Goal: Task Accomplishment & Management: Use online tool/utility

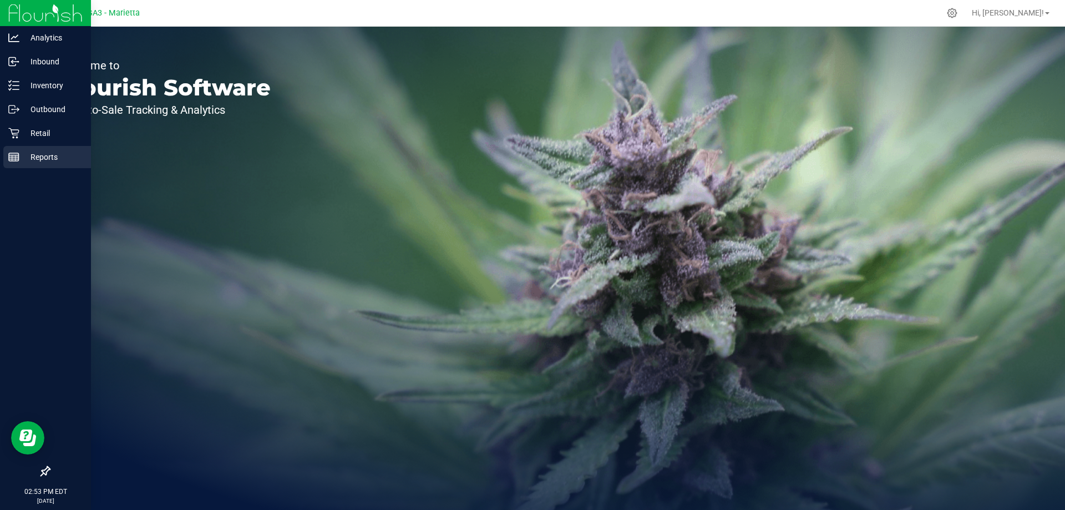
click at [36, 156] on p "Reports" at bounding box center [52, 156] width 67 height 13
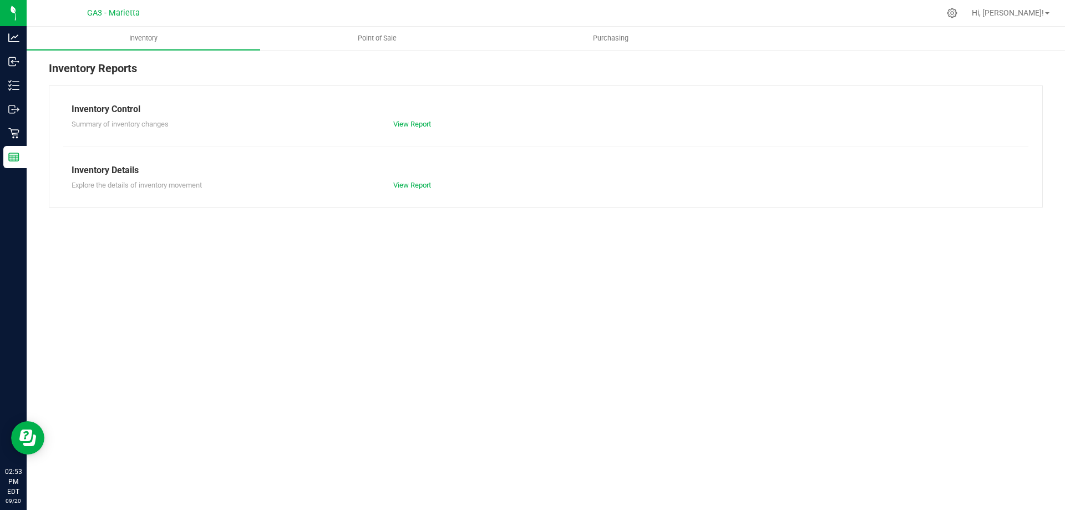
click at [376, 24] on nav "GA3 - [PERSON_NAME], [PERSON_NAME]!" at bounding box center [546, 13] width 1038 height 27
click at [376, 31] on uib-tab-heading "Point of Sale" at bounding box center [377, 38] width 232 height 22
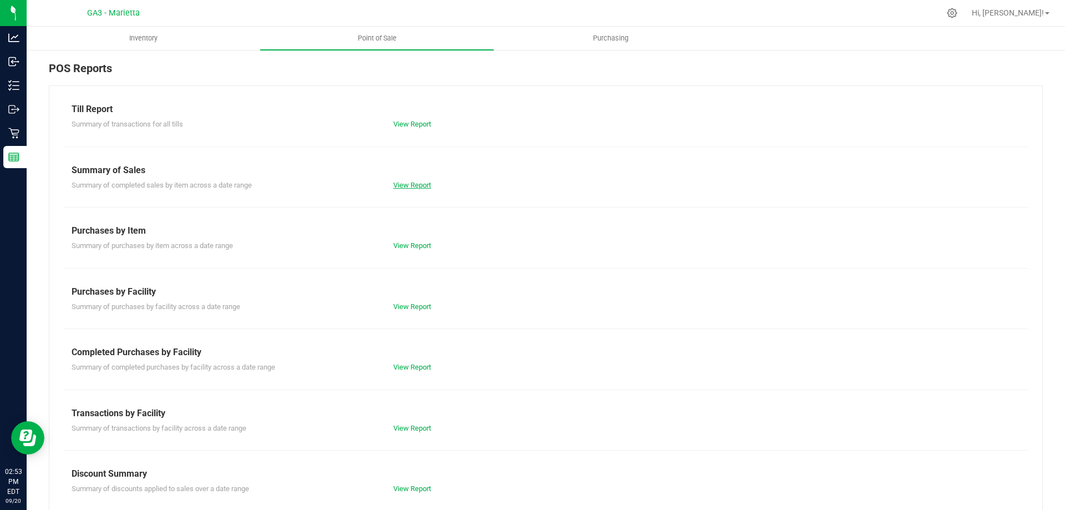
click at [407, 183] on link "View Report" at bounding box center [412, 185] width 38 height 8
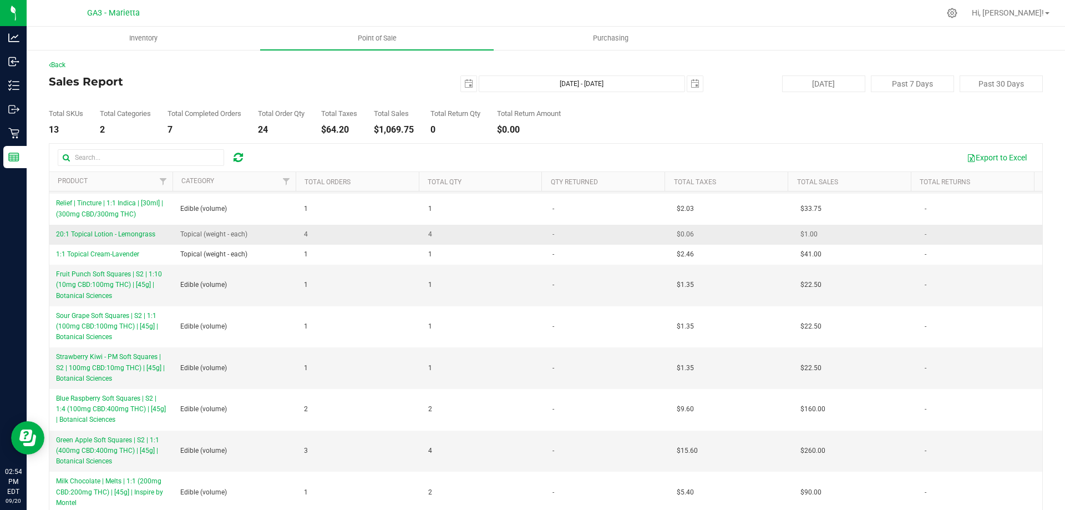
scroll to position [41, 0]
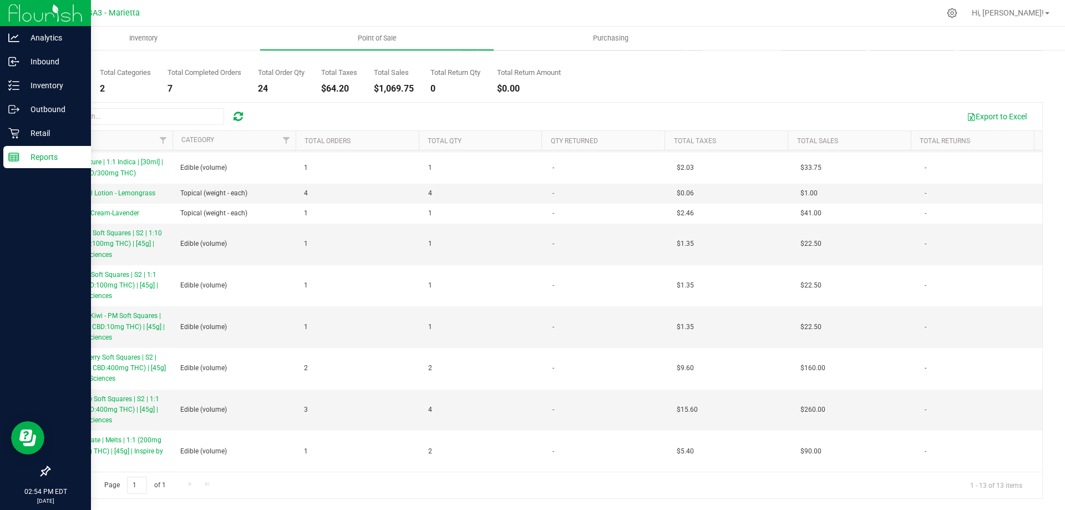
click at [39, 156] on p "Reports" at bounding box center [52, 156] width 67 height 13
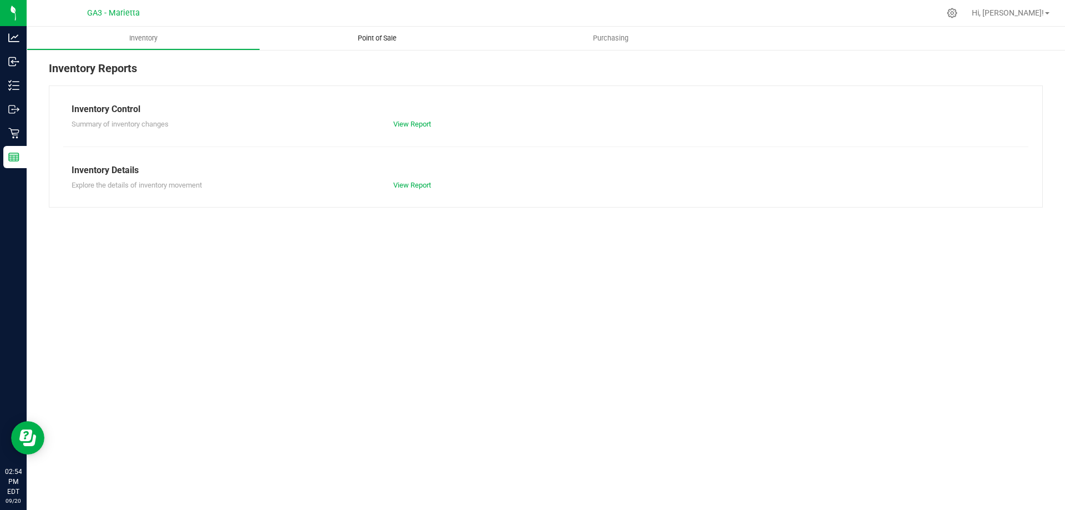
click at [379, 39] on span "Point of Sale" at bounding box center [377, 38] width 69 height 10
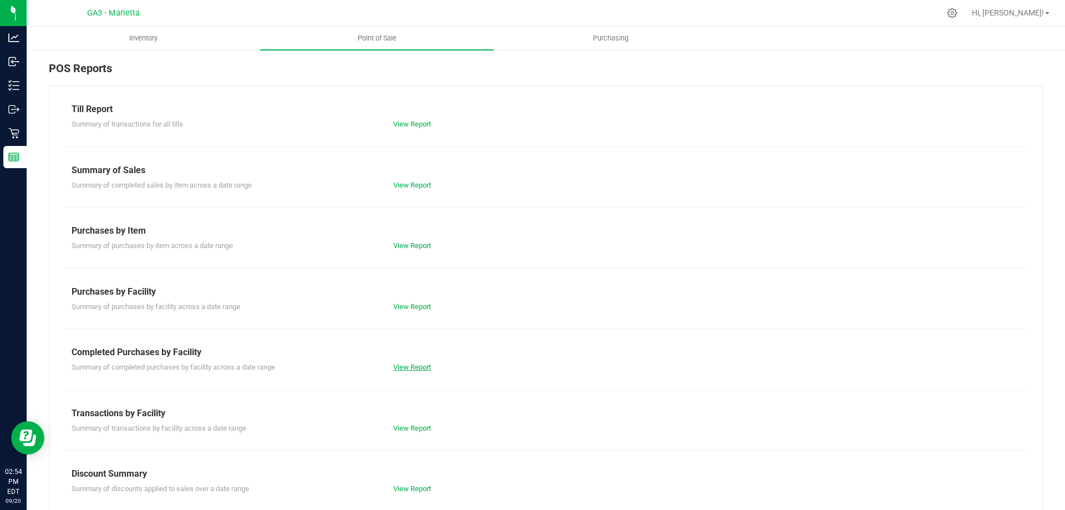
click at [422, 365] on link "View Report" at bounding box center [412, 367] width 38 height 8
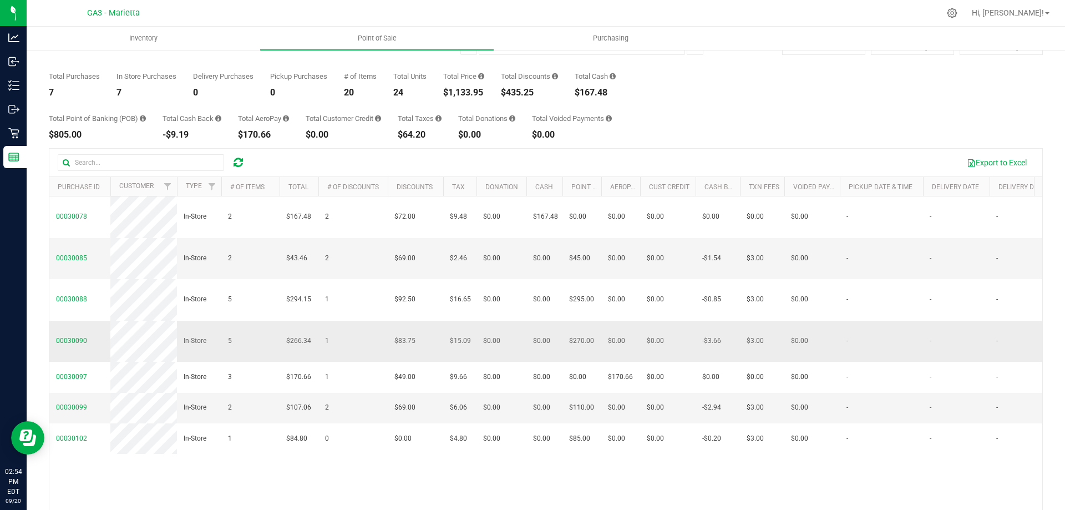
scroll to position [83, 0]
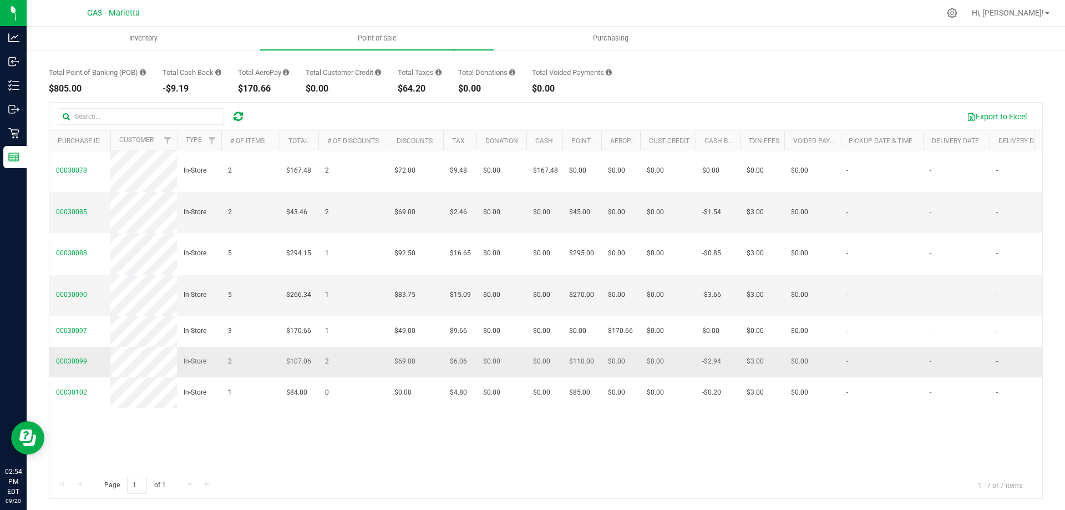
click at [68, 367] on span "00030099" at bounding box center [71, 361] width 31 height 11
click at [68, 365] on span "00030099" at bounding box center [71, 361] width 31 height 8
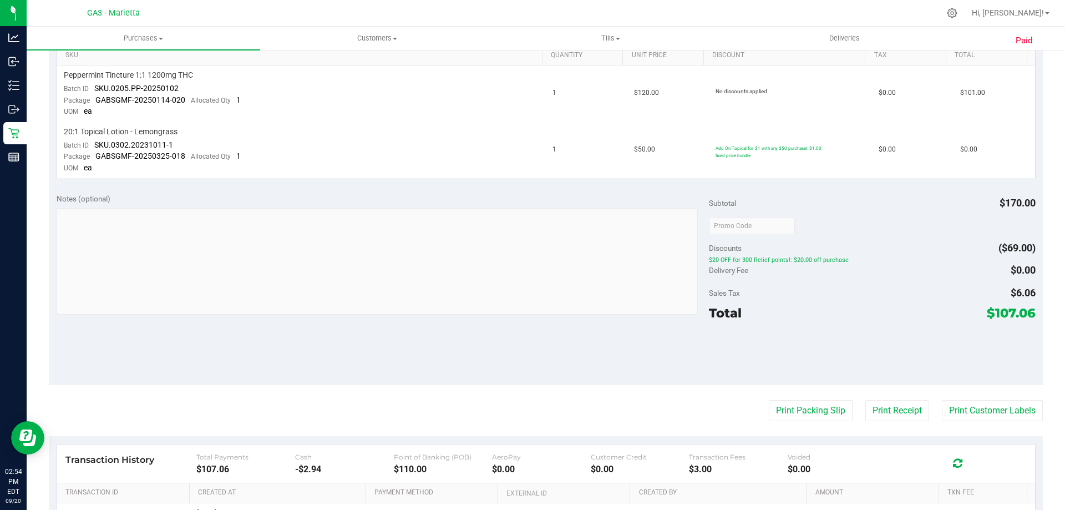
scroll to position [305, 0]
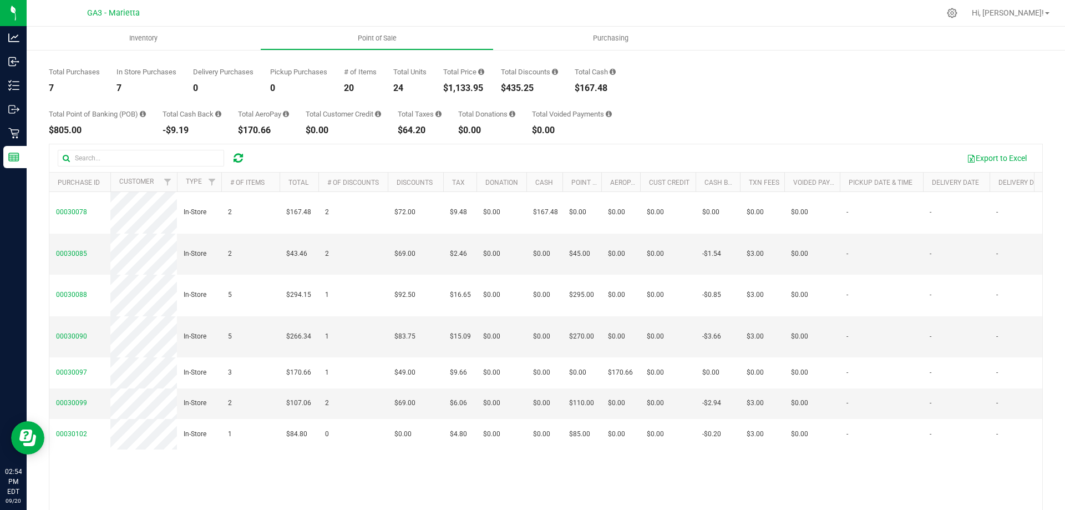
scroll to position [83, 0]
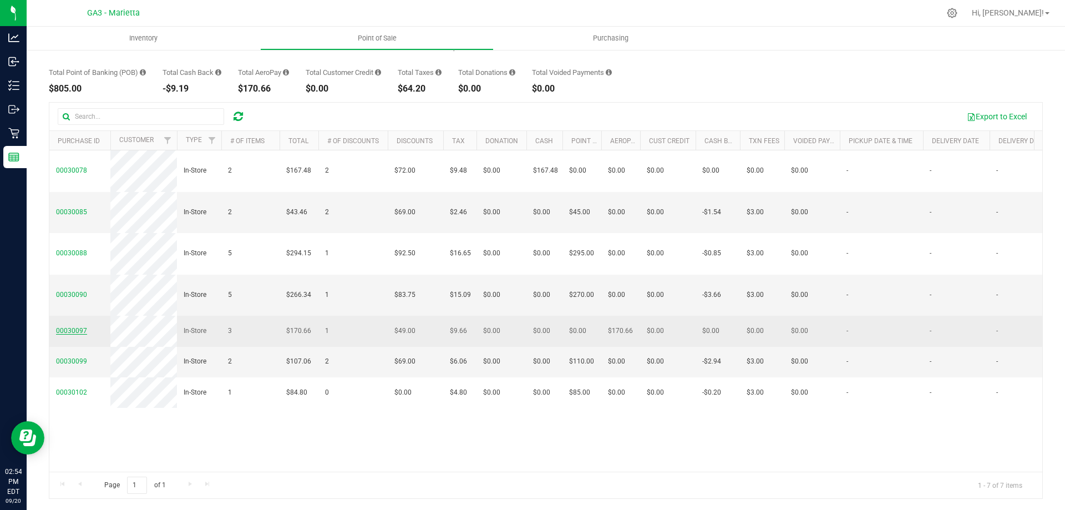
click at [65, 335] on span "00030097" at bounding box center [71, 331] width 31 height 8
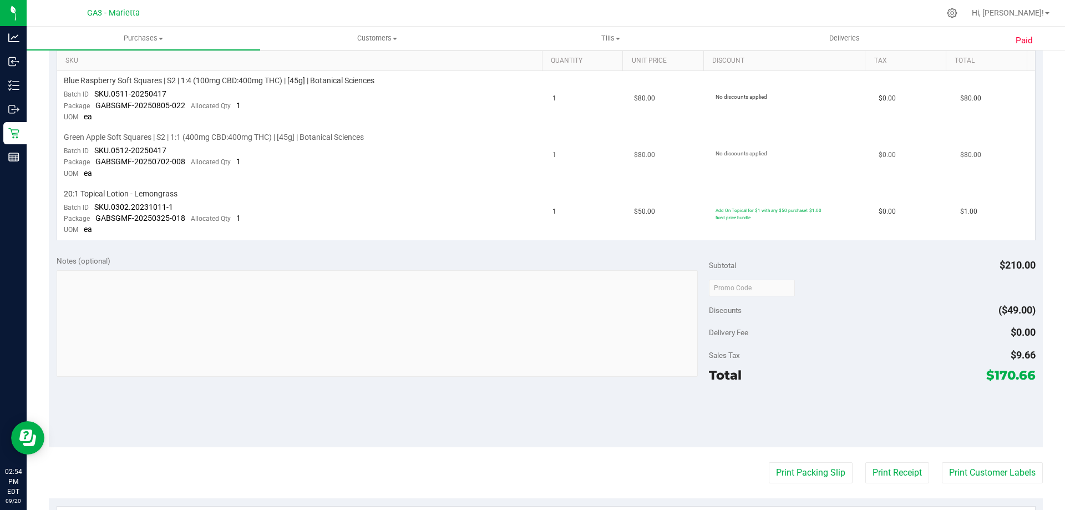
scroll to position [361, 0]
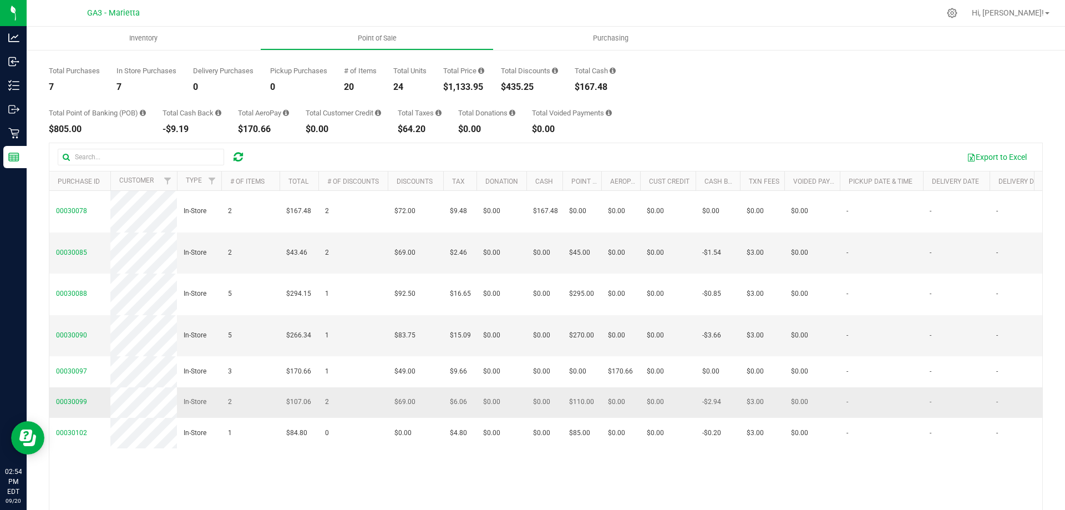
scroll to position [83, 0]
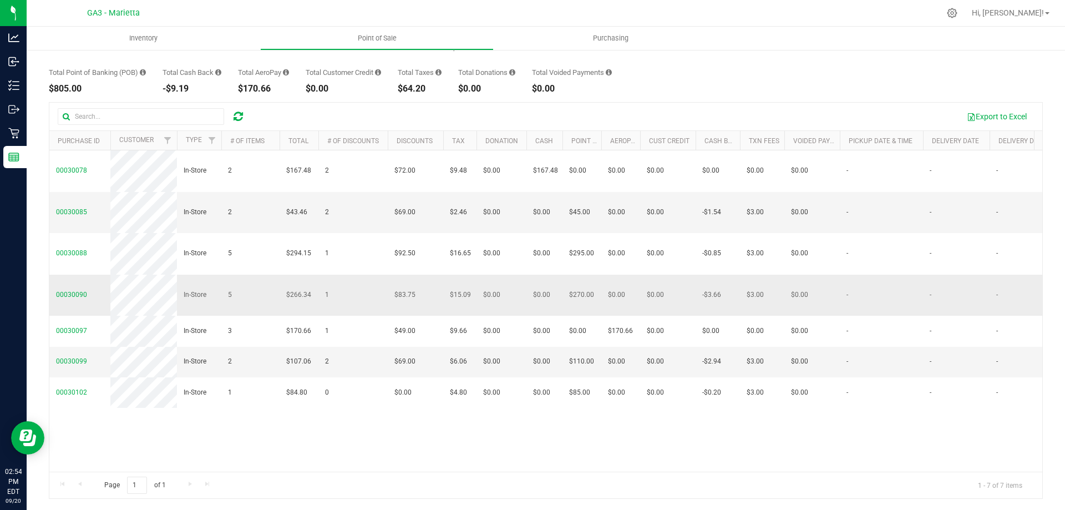
click at [59, 300] on span "00030090" at bounding box center [71, 295] width 31 height 11
click at [61, 299] on span "00030090" at bounding box center [71, 295] width 31 height 11
click at [68, 293] on span "00030090" at bounding box center [71, 295] width 31 height 8
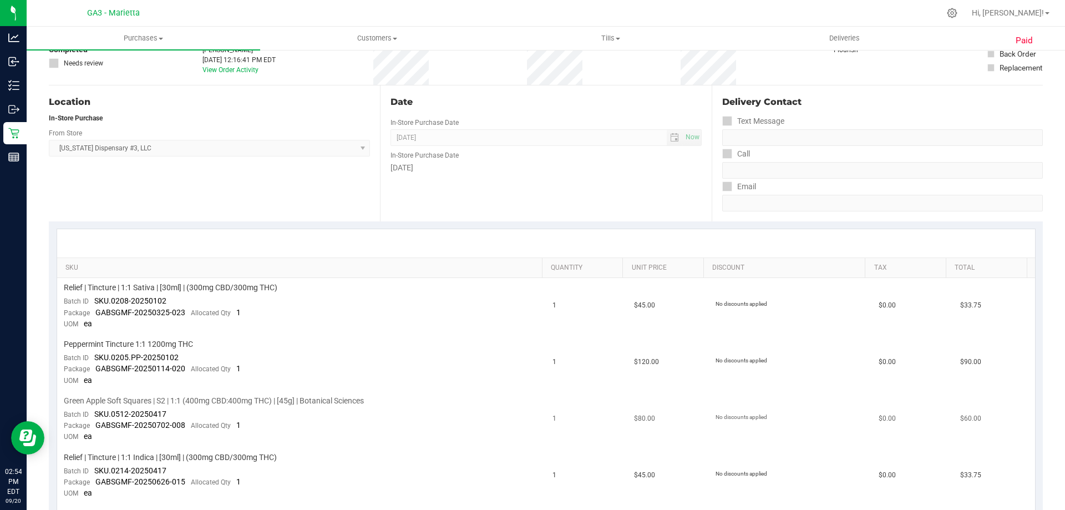
drag, startPoint x: 69, startPoint y: 293, endPoint x: 443, endPoint y: 409, distance: 391.5
click at [443, 409] on td "Green Apple Soft Squares | S2 | 1:1 (400mg CBD:400mg THC) | [45g] | Botanical S…" at bounding box center [301, 419] width 489 height 57
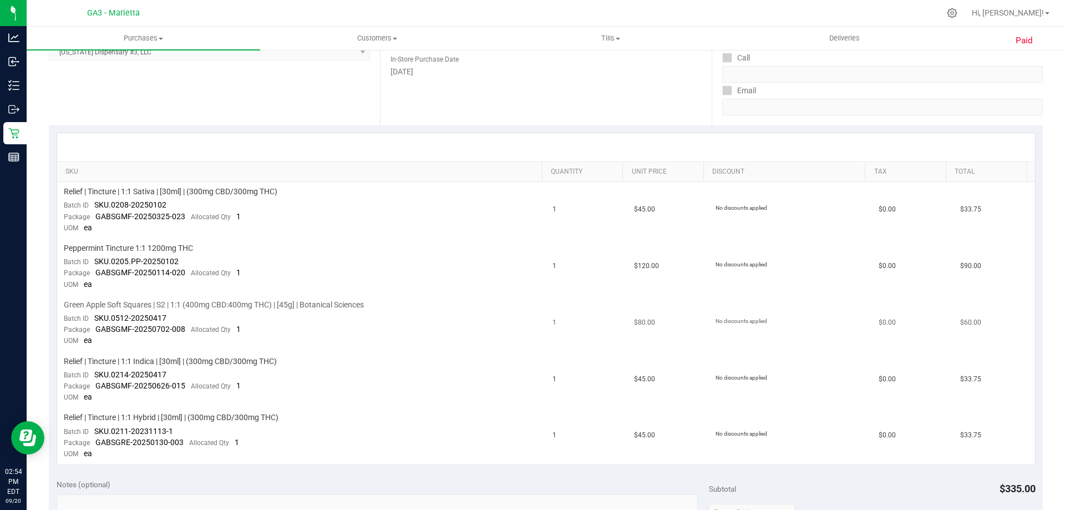
scroll to position [83, 0]
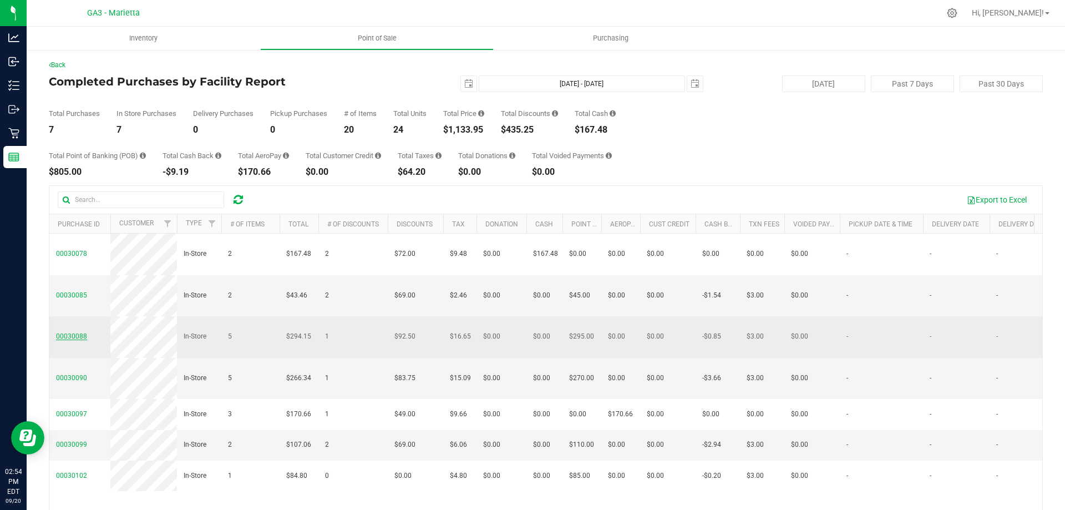
click at [78, 335] on span "00030088" at bounding box center [71, 336] width 31 height 8
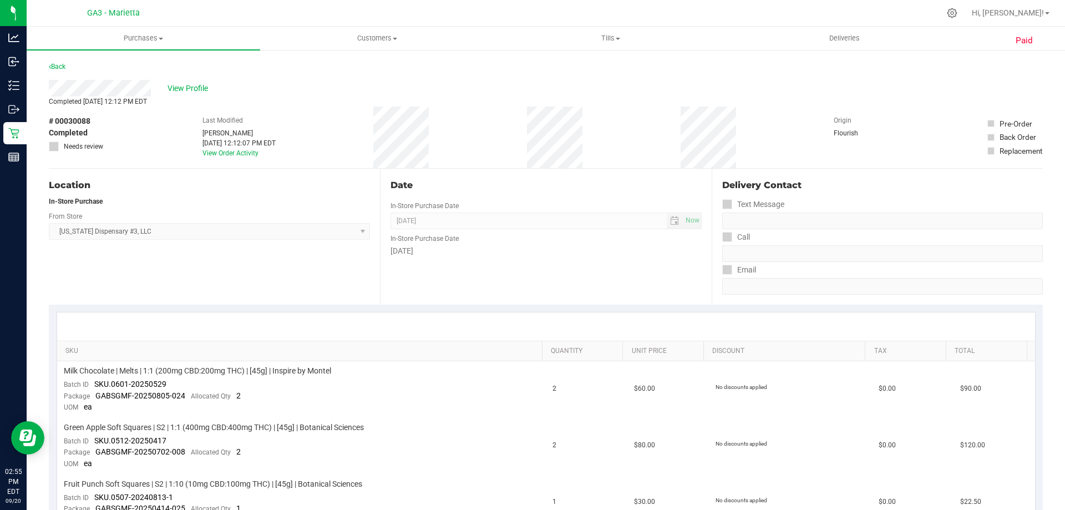
click at [72, 121] on span "# 00030088" at bounding box center [70, 121] width 42 height 12
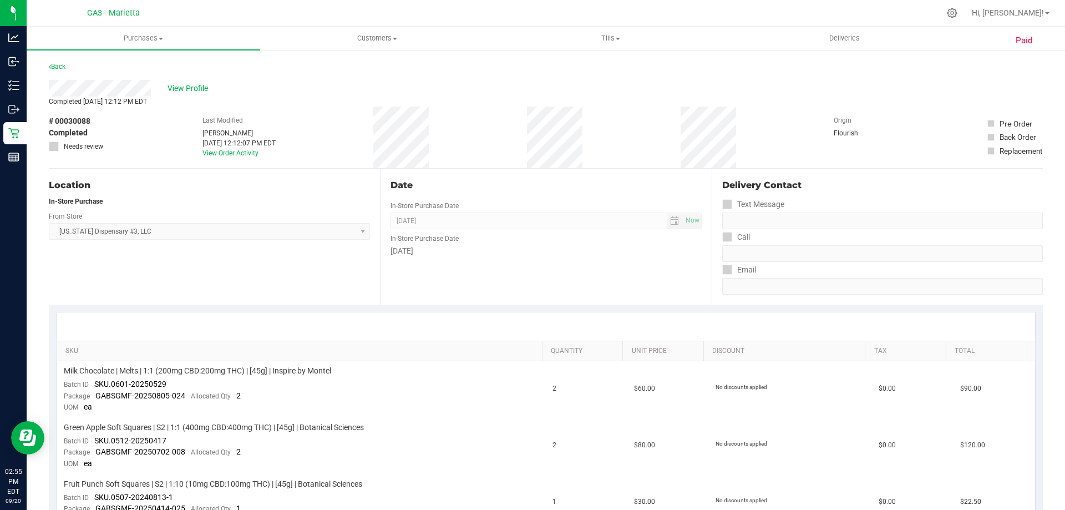
click at [72, 121] on span "# 00030088" at bounding box center [70, 121] width 42 height 12
click at [89, 121] on span "# 00030088" at bounding box center [70, 121] width 42 height 12
click at [105, 122] on div "# 00030088 Completed Needs review Last Modified [PERSON_NAME] [DATE] 12:12:07 P…" at bounding box center [546, 138] width 994 height 62
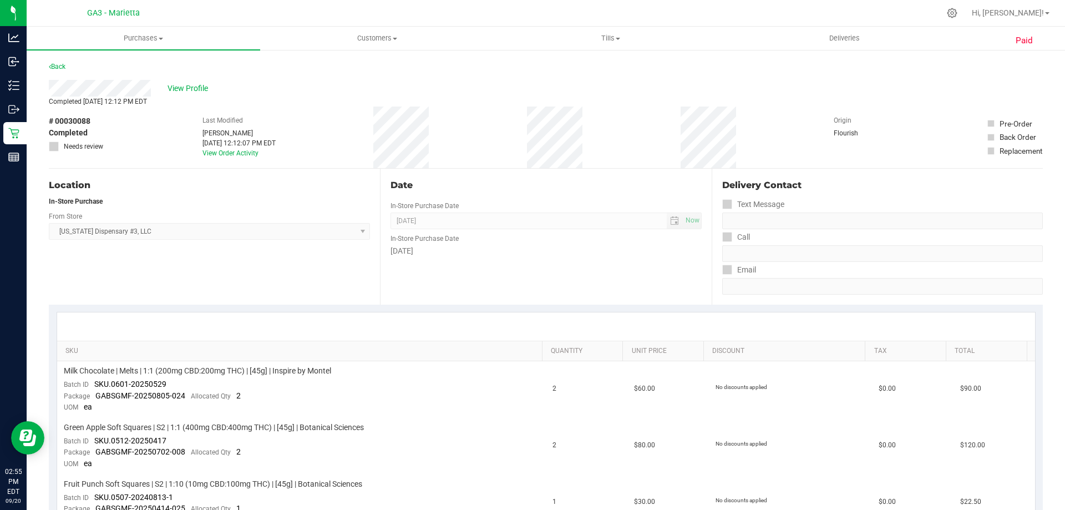
click at [78, 123] on span "# 00030088" at bounding box center [70, 121] width 42 height 12
copy span "00030088"
drag, startPoint x: 58, startPoint y: 70, endPoint x: 62, endPoint y: 62, distance: 9.2
click at [58, 69] on div "Back" at bounding box center [57, 66] width 17 height 13
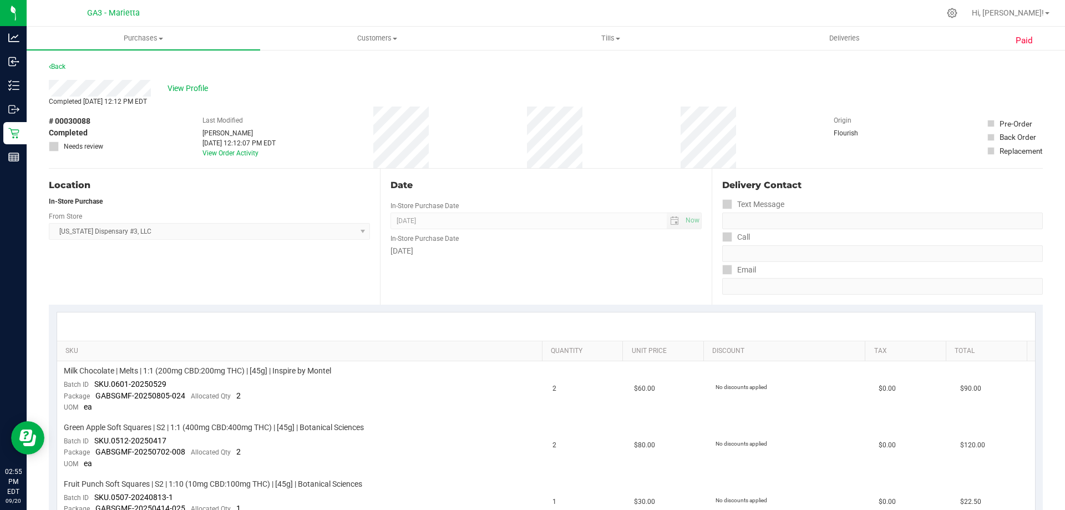
click at [62, 62] on div "Back" at bounding box center [57, 66] width 17 height 13
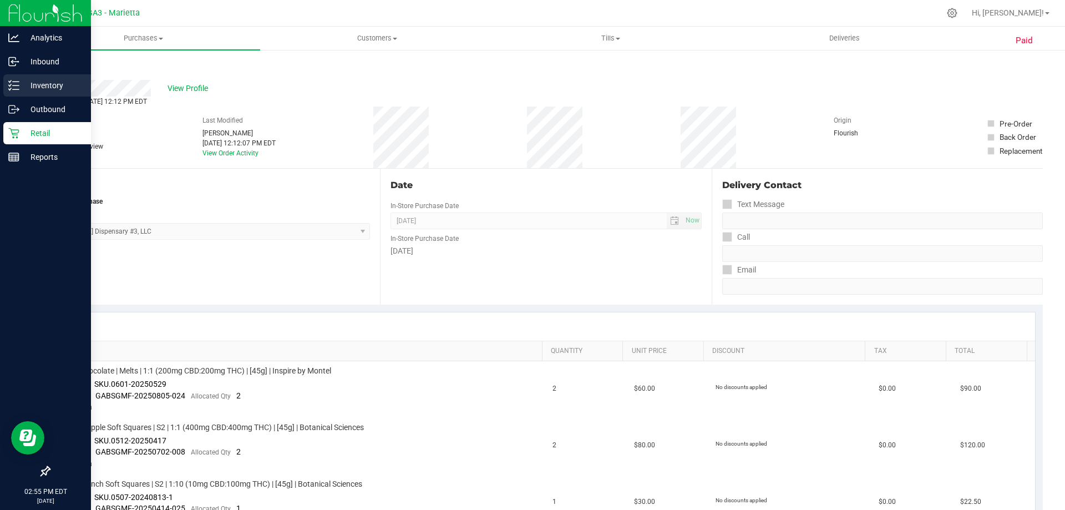
click at [23, 78] on div "Inventory" at bounding box center [47, 85] width 88 height 22
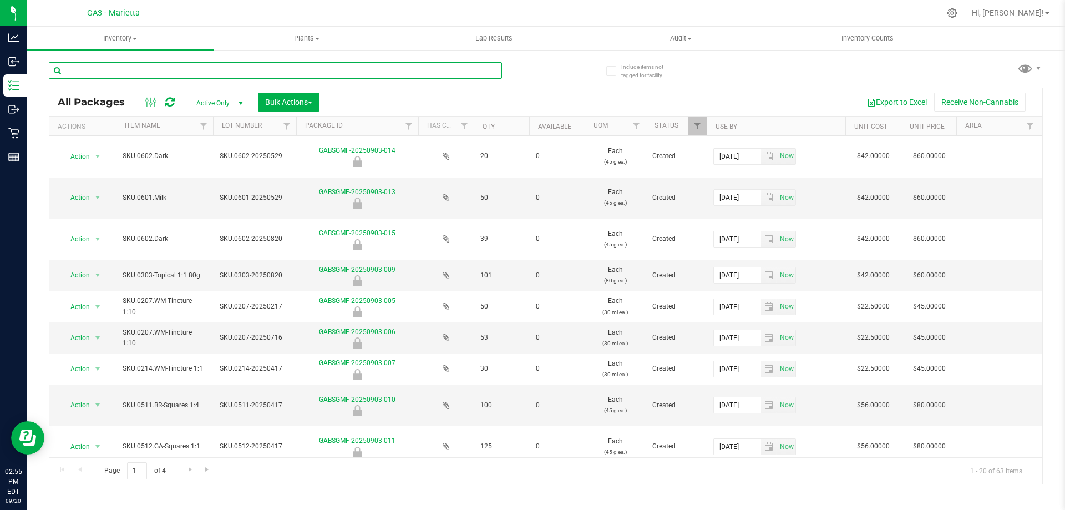
click at [314, 71] on input "text" at bounding box center [275, 70] width 453 height 17
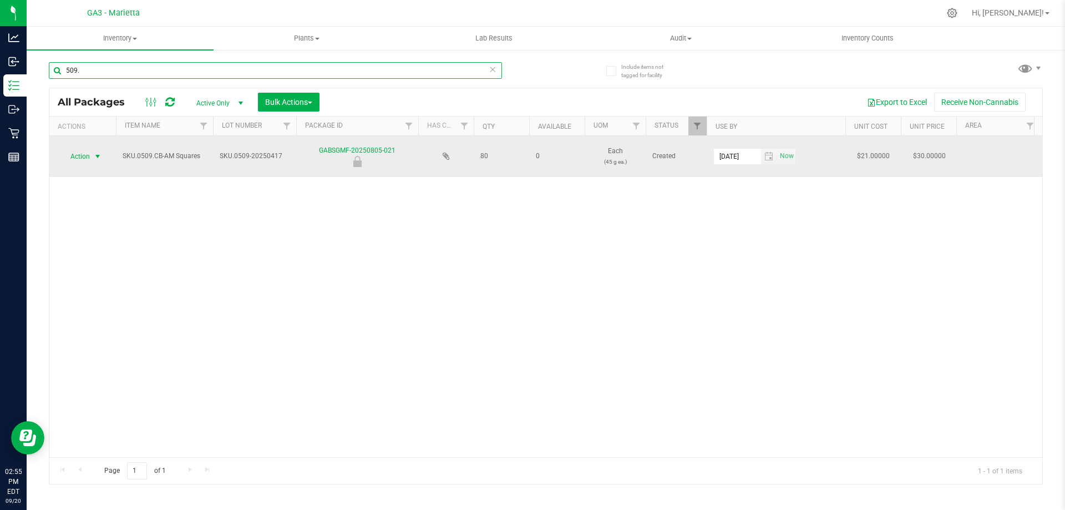
type input "509."
click at [91, 155] on span "select" at bounding box center [98, 157] width 14 height 16
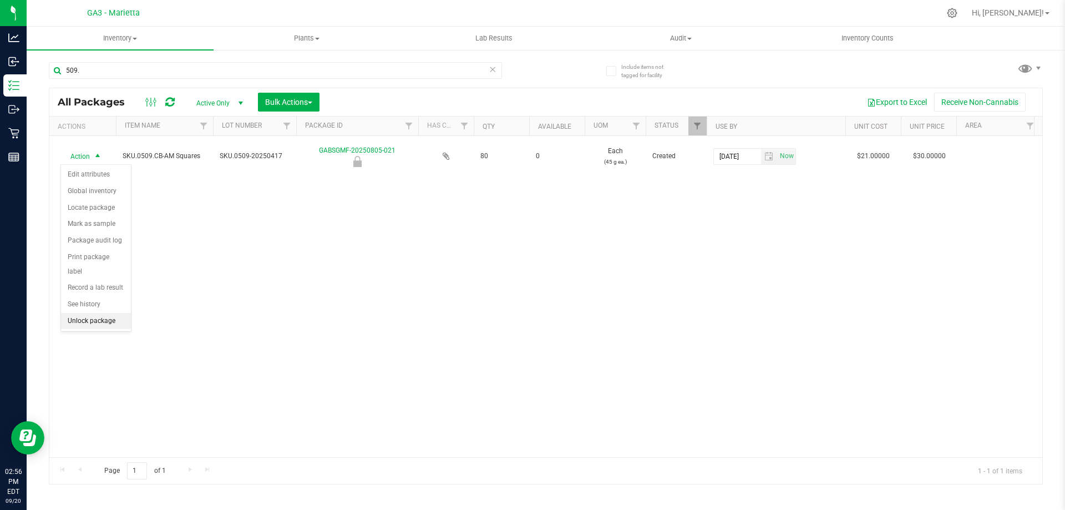
click at [98, 313] on li "Unlock package" at bounding box center [96, 321] width 70 height 17
